Goal: Navigation & Orientation: Find specific page/section

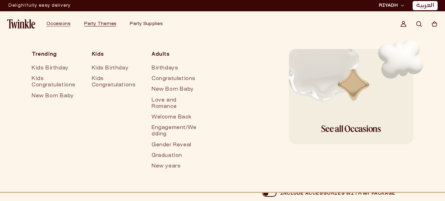
drag, startPoint x: 0, startPoint y: 0, endPoint x: 26, endPoint y: 24, distance: 35.6
click at [26, 24] on img at bounding box center [21, 23] width 28 height 9
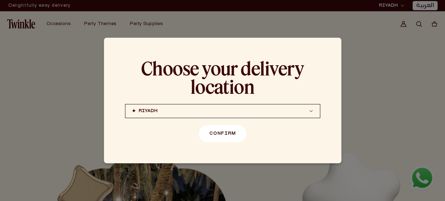
click at [213, 134] on button "Confirm" at bounding box center [223, 133] width 48 height 17
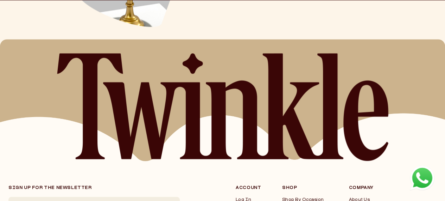
scroll to position [1861, 0]
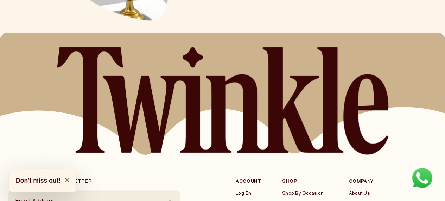
click at [61, 175] on button "Don't miss out!" at bounding box center [43, 180] width 68 height 23
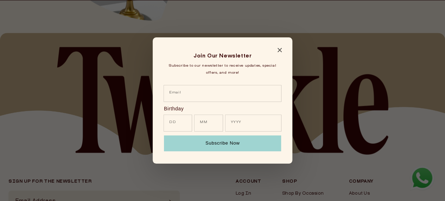
click at [278, 52] on icon "Close modal" at bounding box center [280, 50] width 4 height 4
